Goal: Information Seeking & Learning: Learn about a topic

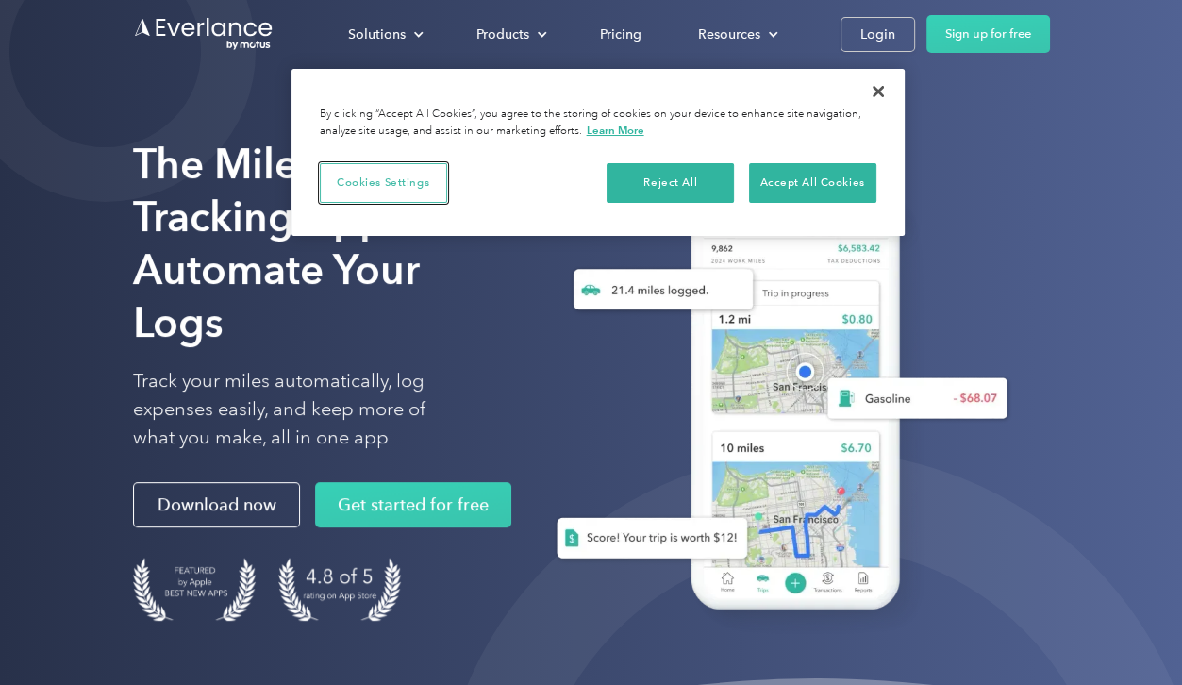
click at [385, 182] on button "Cookies Settings" at bounding box center [383, 183] width 127 height 40
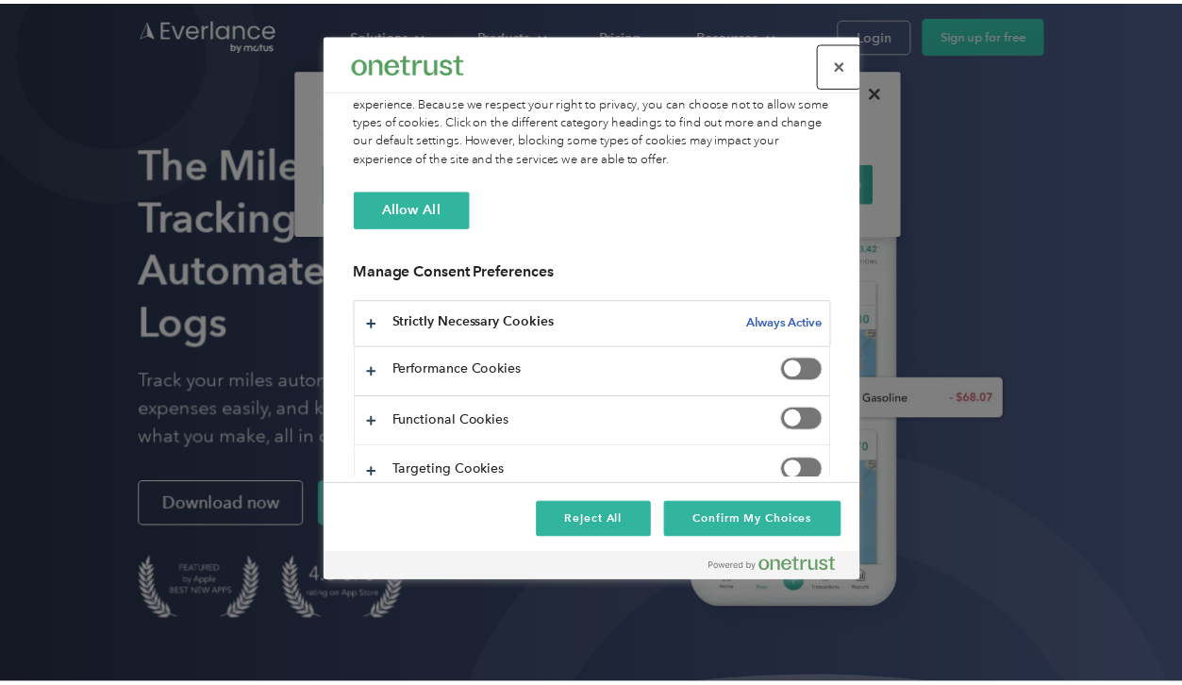
scroll to position [128, 0]
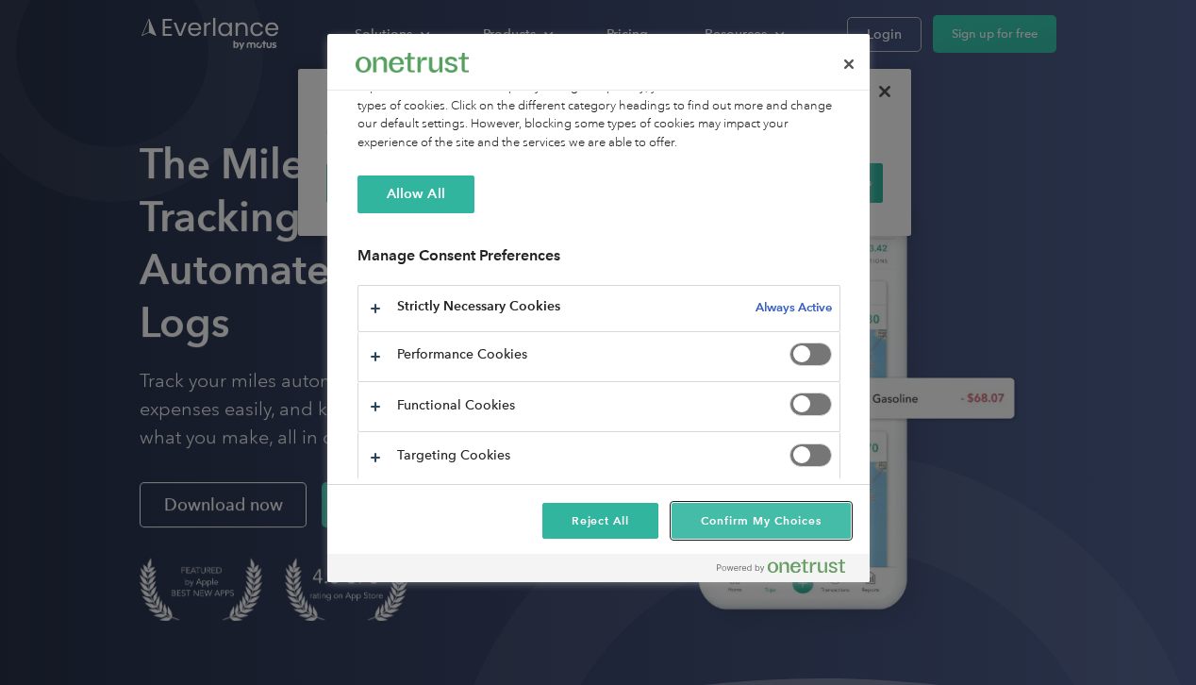
click at [728, 517] on button "Confirm My Choices" at bounding box center [761, 521] width 178 height 36
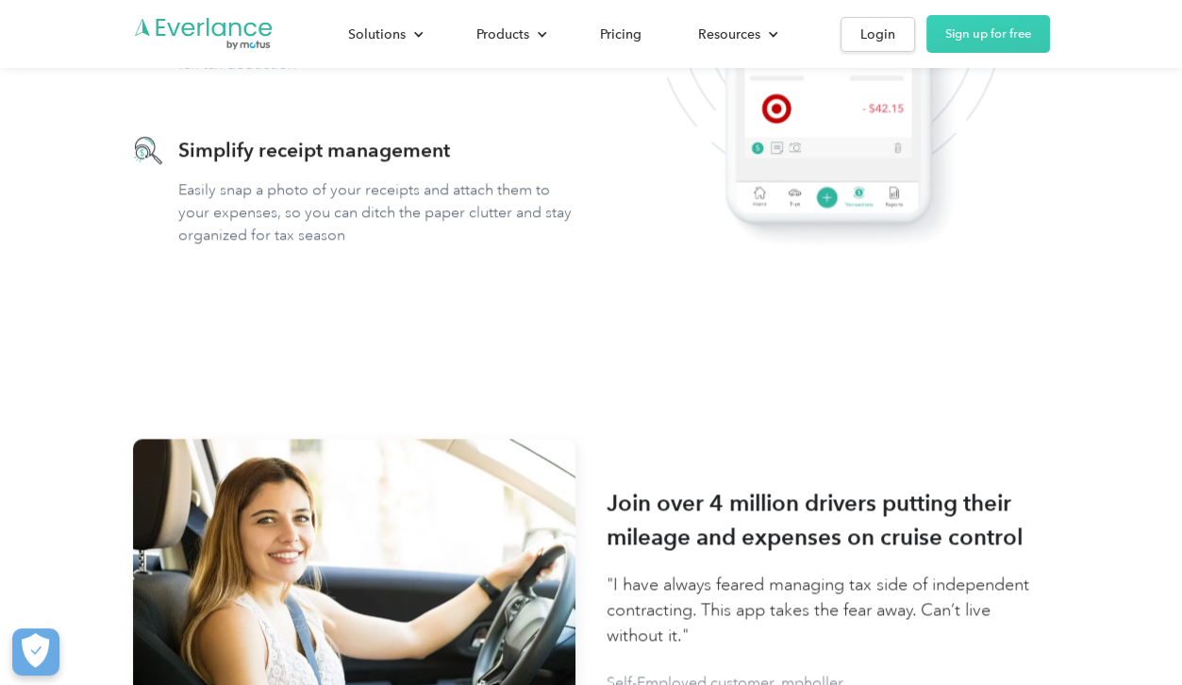
scroll to position [1912, 0]
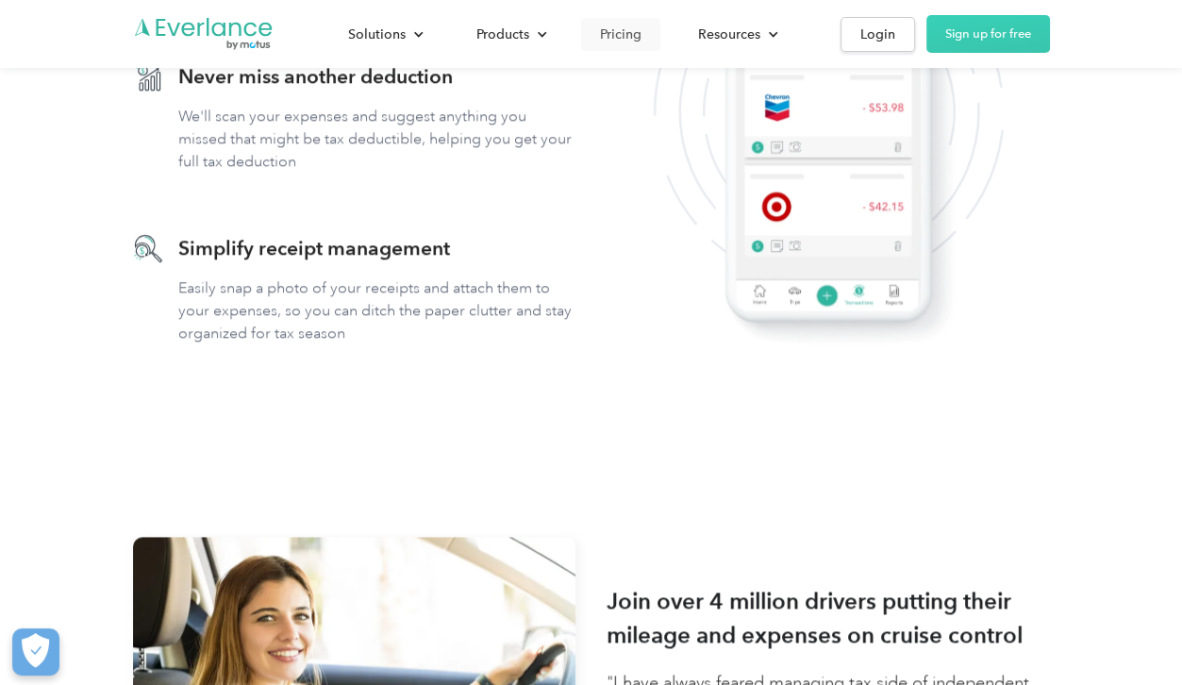
click at [615, 32] on div "Pricing" at bounding box center [621, 35] width 42 height 24
